Goal: Task Accomplishment & Management: Use online tool/utility

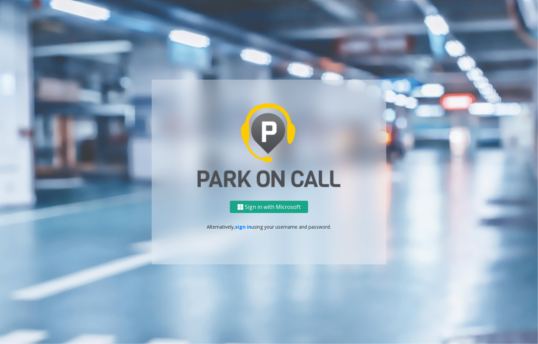
click at [268, 204] on button "Sign in with Microsoft" at bounding box center [269, 207] width 78 height 13
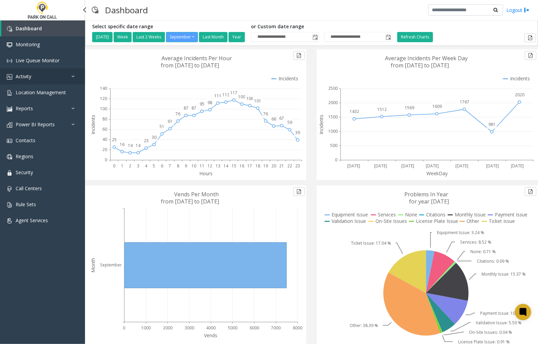
click at [70, 76] on link "Activity" at bounding box center [42, 76] width 85 height 16
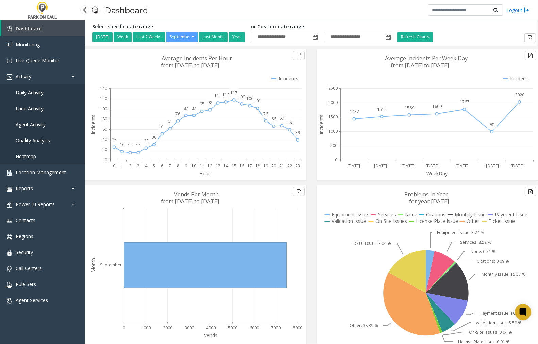
click at [35, 122] on span "Agent Activity" at bounding box center [31, 124] width 30 height 6
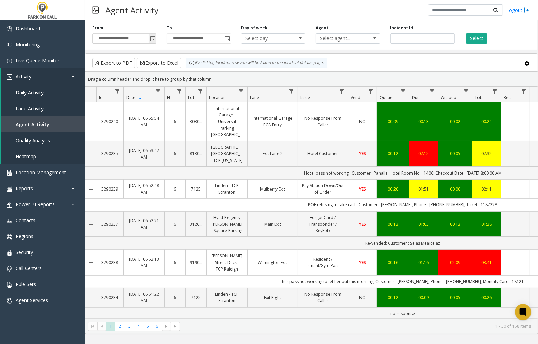
click at [154, 37] on span "Toggle popup" at bounding box center [152, 38] width 5 height 5
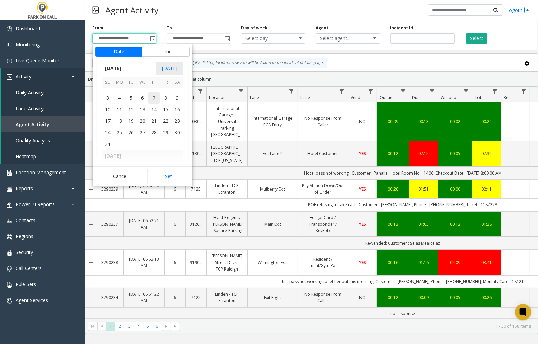
scroll to position [121996, 0]
click at [107, 147] on span "31" at bounding box center [108, 147] width 12 height 12
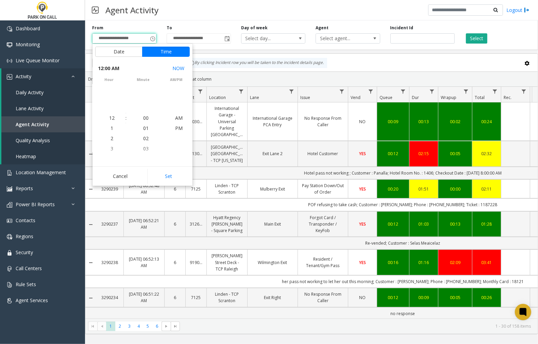
scroll to position [121991, 0]
click at [176, 178] on button "Set" at bounding box center [168, 176] width 43 height 15
type input "**********"
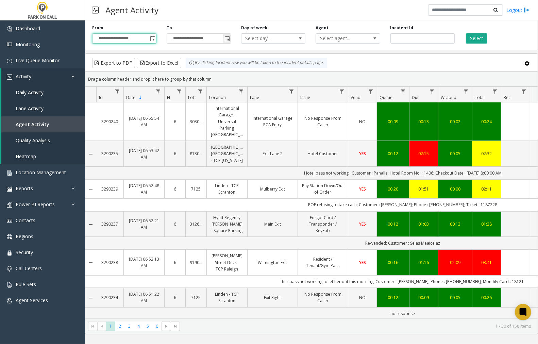
click at [228, 39] on span "Toggle popup" at bounding box center [227, 38] width 5 height 5
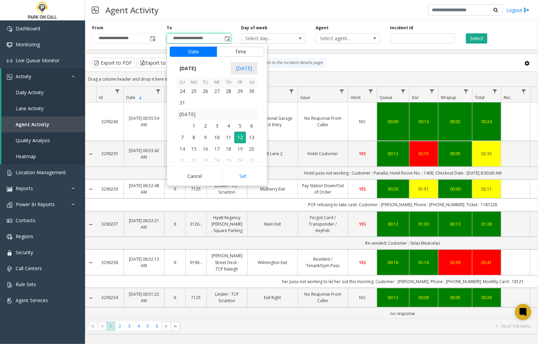
scroll to position [122034, 0]
click at [187, 108] on span "31" at bounding box center [183, 109] width 12 height 12
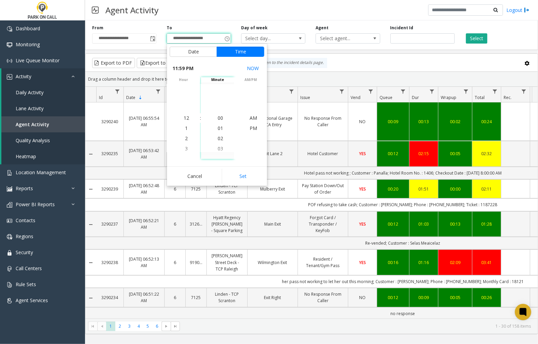
scroll to position [10, 0]
click at [238, 178] on button "Set" at bounding box center [243, 176] width 43 height 15
type input "**********"
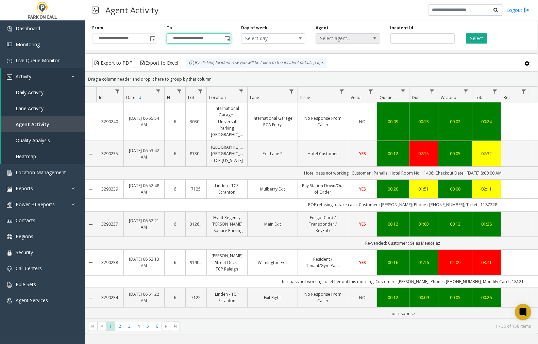
click at [374, 40] on span at bounding box center [375, 38] width 5 height 5
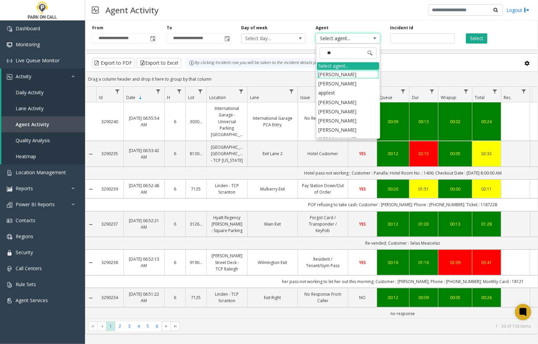
type input "***"
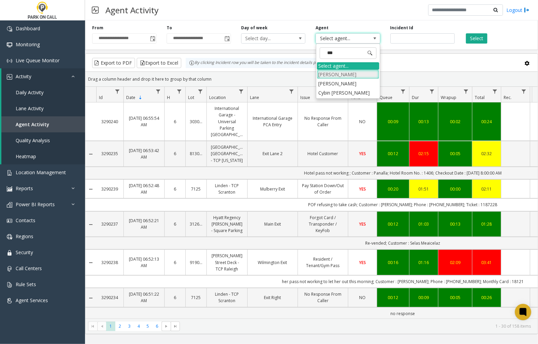
click at [362, 75] on li "Stephanie Wilcox" at bounding box center [348, 74] width 62 height 9
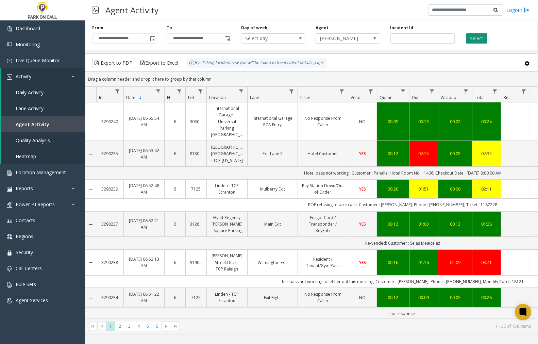
click at [479, 38] on button "Select" at bounding box center [476, 38] width 21 height 10
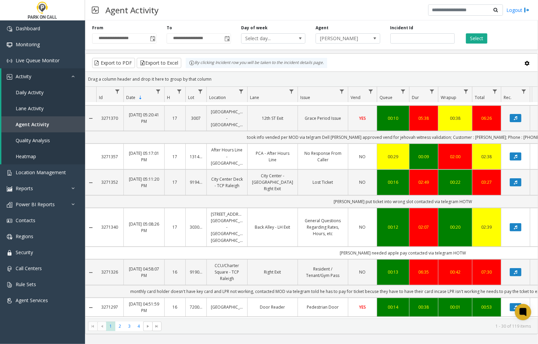
scroll to position [264, 0]
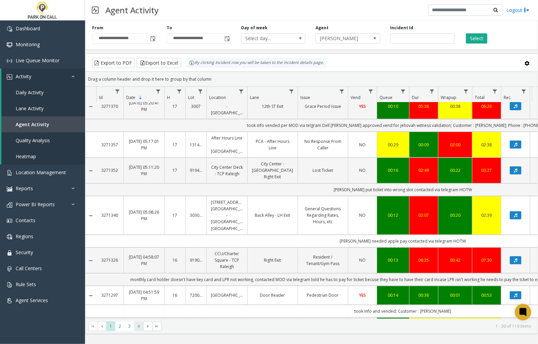
click at [138, 328] on span "4" at bounding box center [138, 325] width 9 height 9
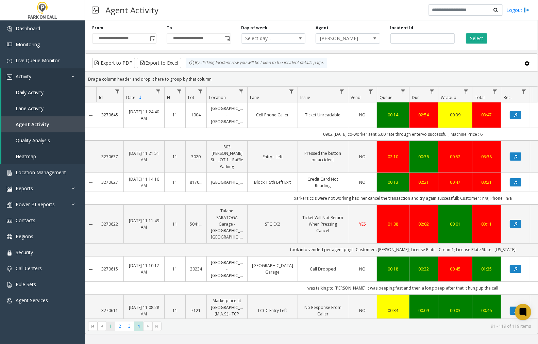
click at [111, 327] on span "1" at bounding box center [110, 325] width 9 height 9
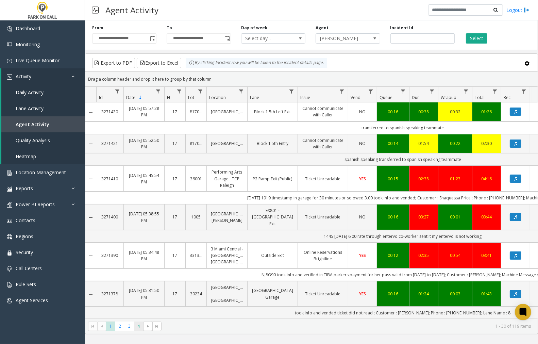
click at [138, 327] on span "4" at bounding box center [138, 325] width 9 height 9
